Goal: Feedback & Contribution: Submit feedback/report problem

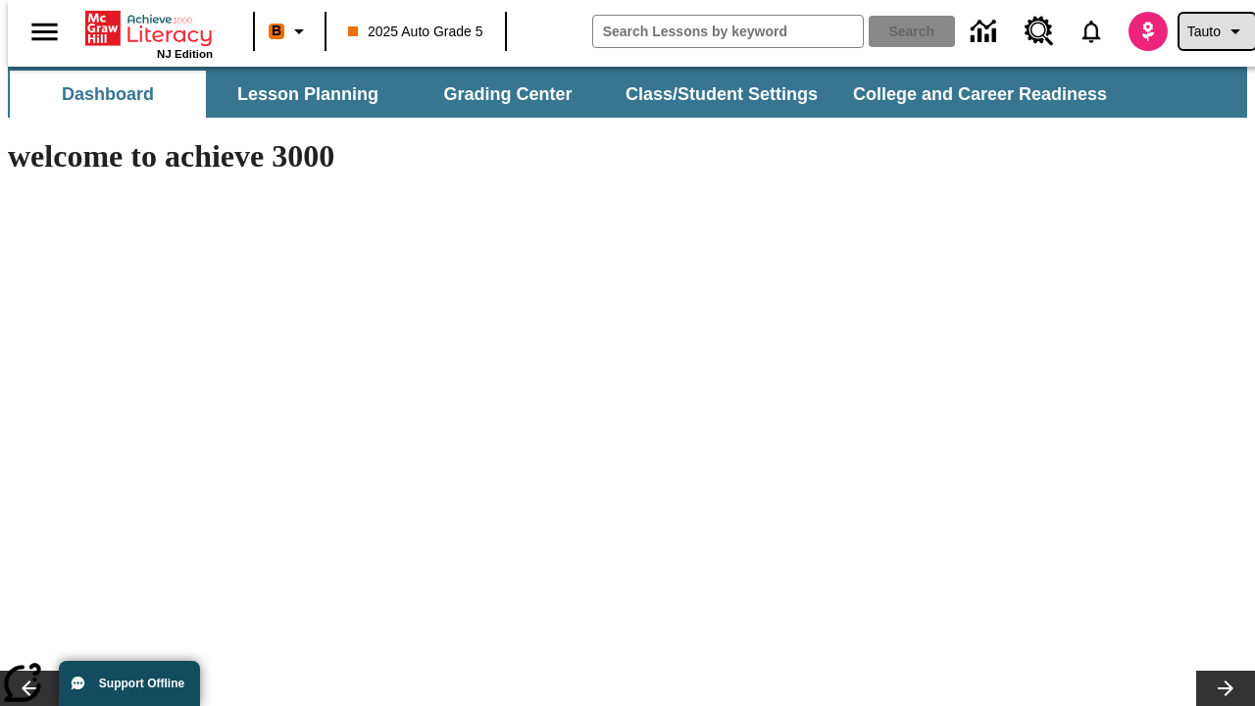
click at [1207, 31] on span "Tauto" at bounding box center [1203, 32] width 33 height 21
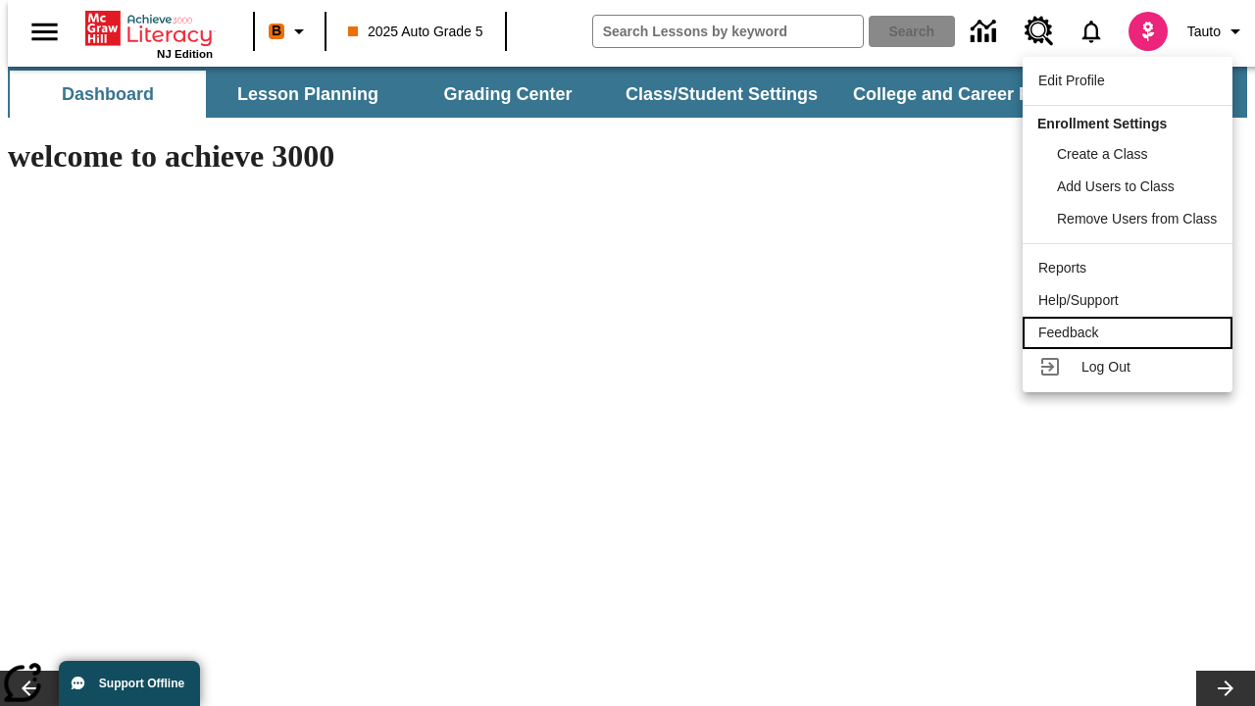
click at [1130, 332] on div "Feedback" at bounding box center [1127, 333] width 178 height 21
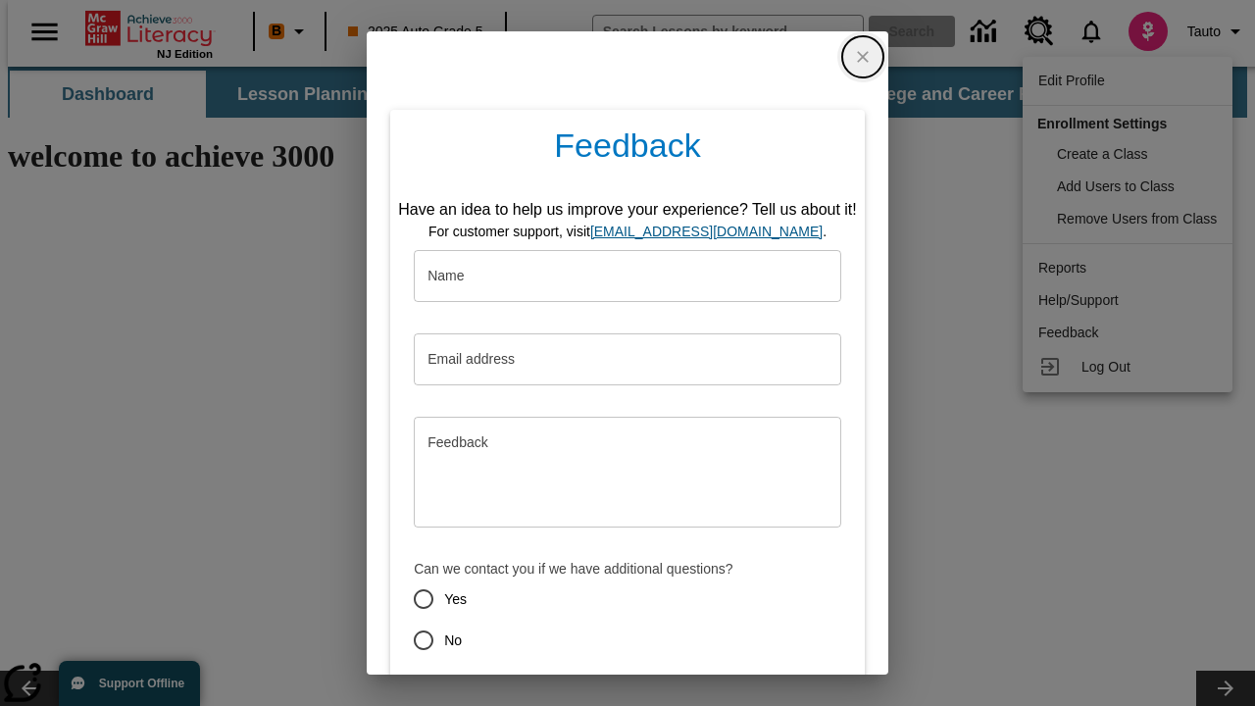
click at [524, 613] on div "Feedback Have an idea to help us improve your experience? Tell us about it! For…" at bounding box center [627, 431] width 474 height 642
click at [524, 692] on button "Submit" at bounding box center [536, 710] width 77 height 36
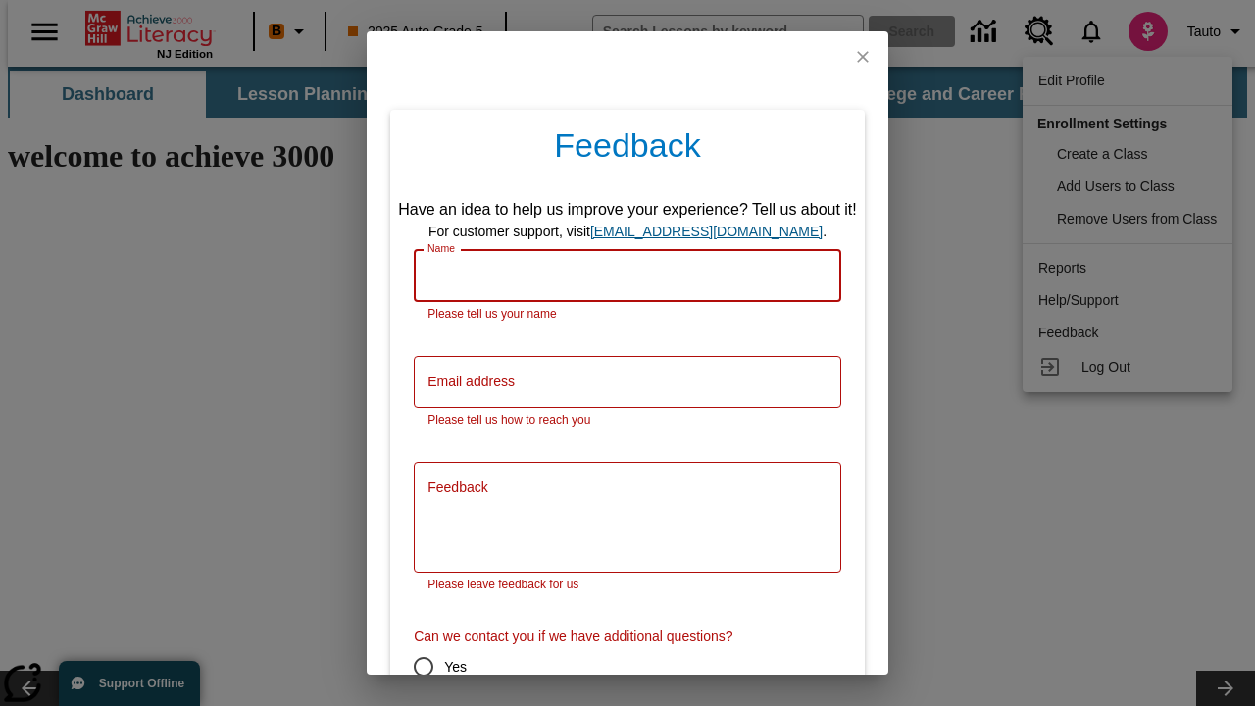
scroll to position [54, 0]
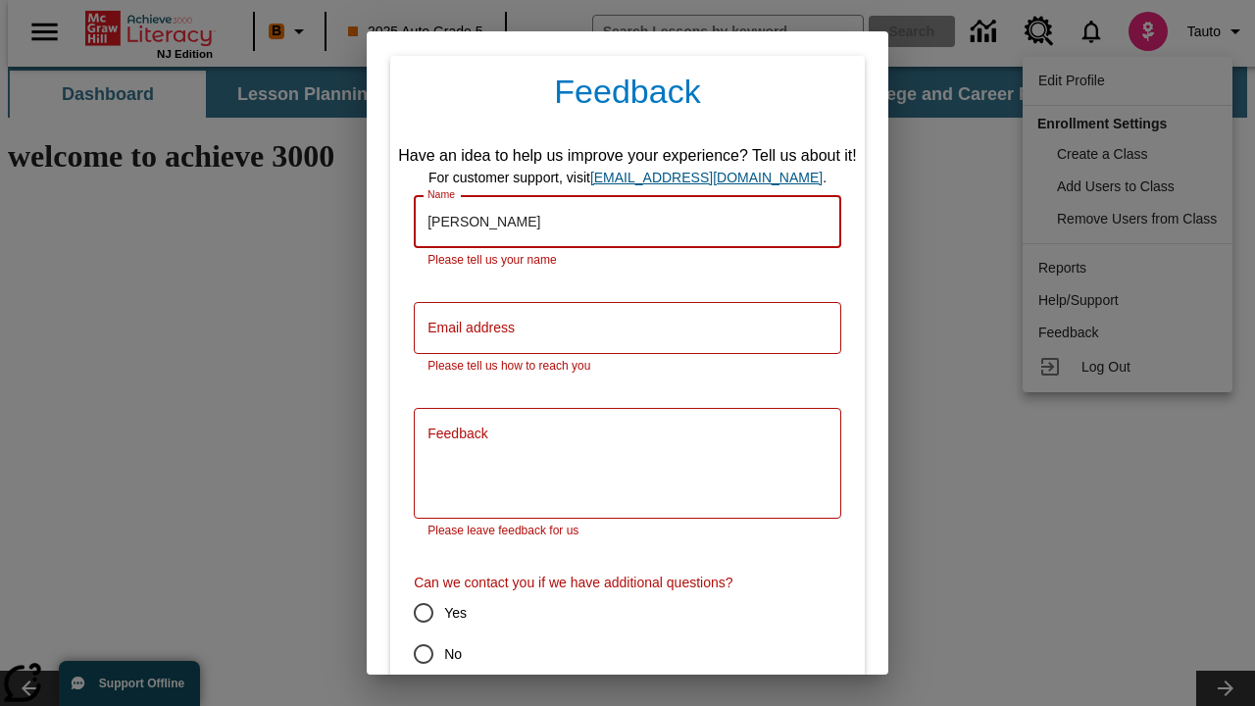
type input "[PERSON_NAME]"
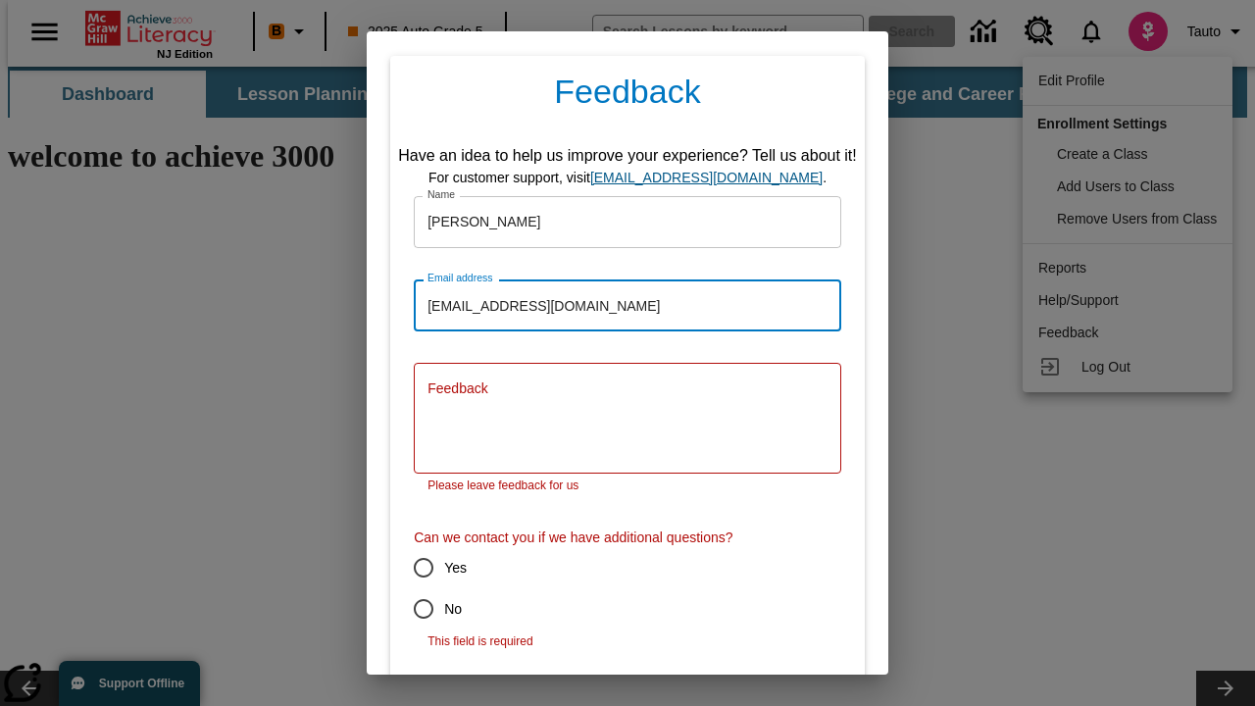
type input "[EMAIL_ADDRESS][DOMAIN_NAME]"
type textarea "Totidem rem auxilium."
click at [410, 588] on input "No" at bounding box center [423, 608] width 41 height 41
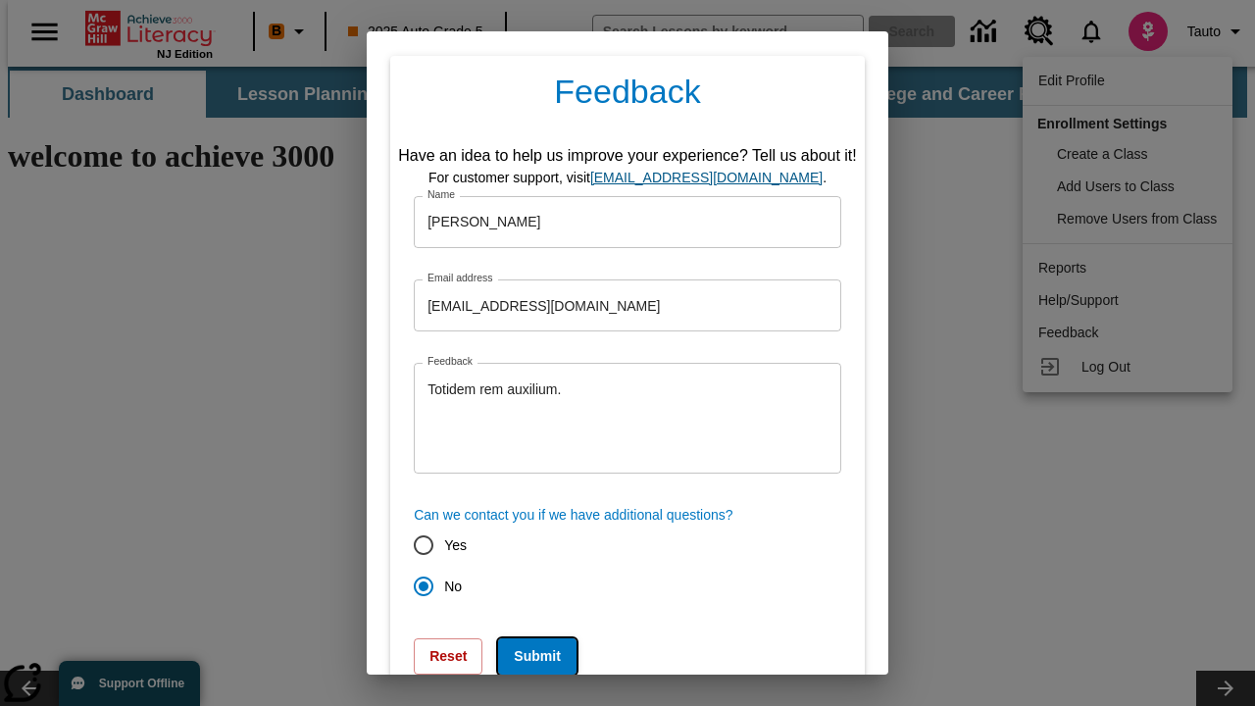
click at [524, 656] on button "Submit" at bounding box center [536, 656] width 77 height 36
radio input "false"
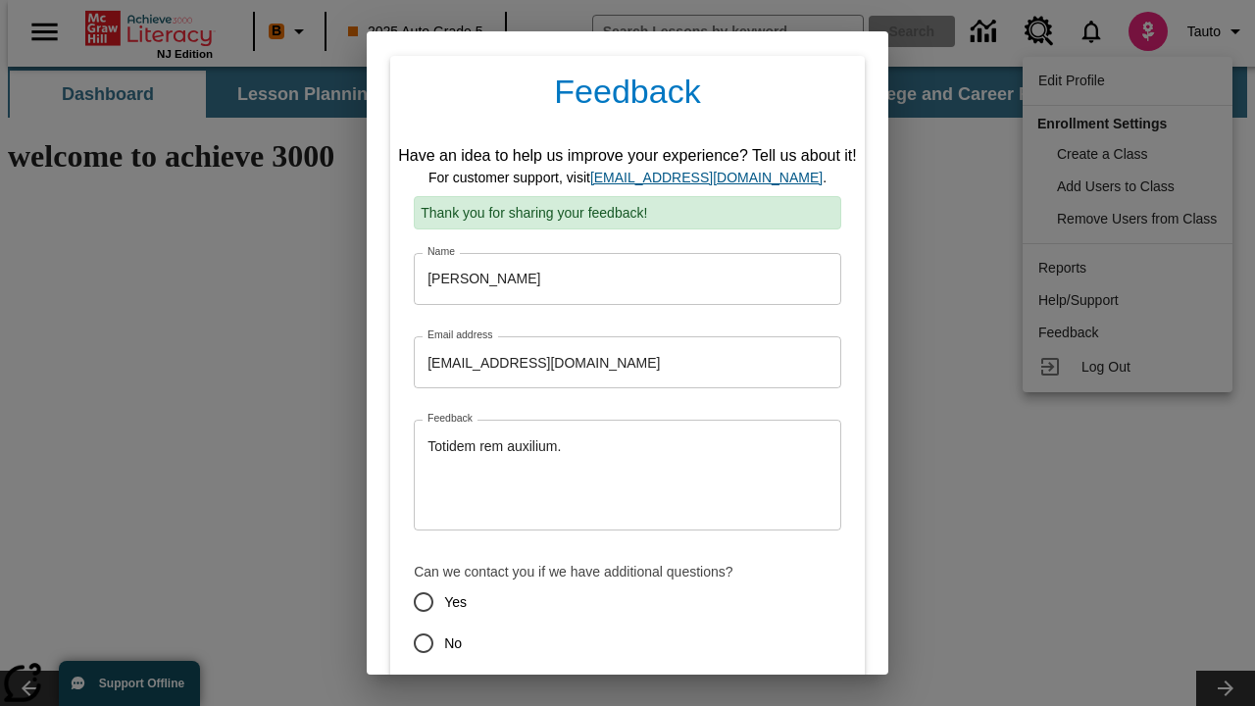
click at [713, 177] on link "[EMAIL_ADDRESS][DOMAIN_NAME]" at bounding box center [706, 178] width 232 height 16
